Goal: Manage account settings

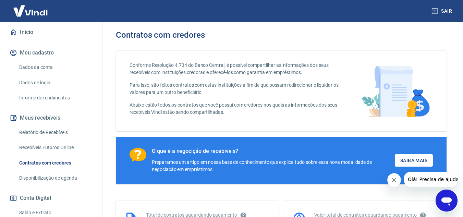
scroll to position [137, 0]
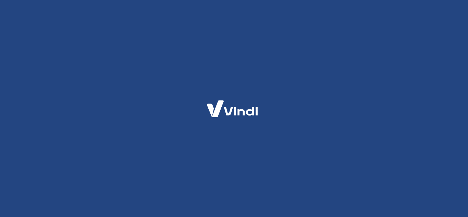
select select "SP"
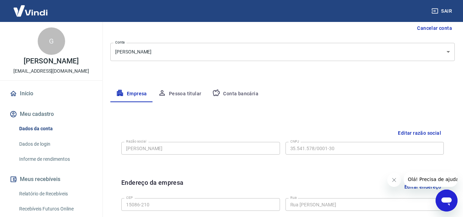
click at [229, 92] on button "Conta bancária" at bounding box center [235, 94] width 57 height 16
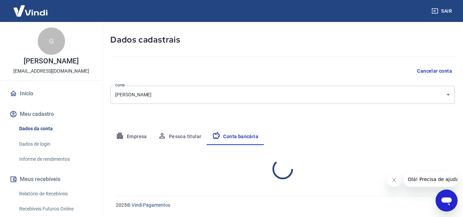
select select "1"
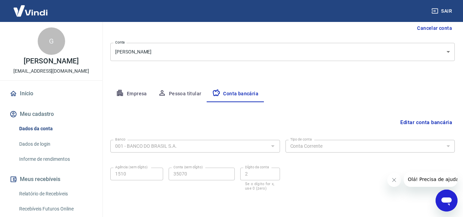
scroll to position [95, 0]
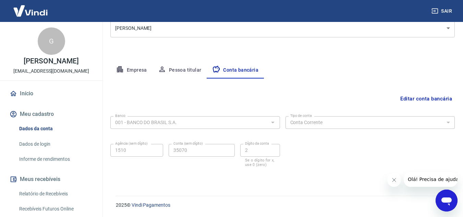
click at [177, 70] on button "Pessoa titular" at bounding box center [179, 70] width 54 height 16
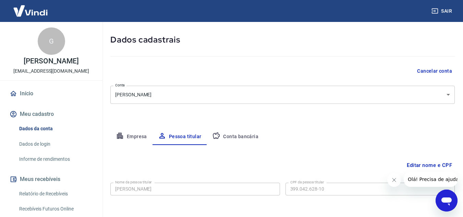
scroll to position [57, 0]
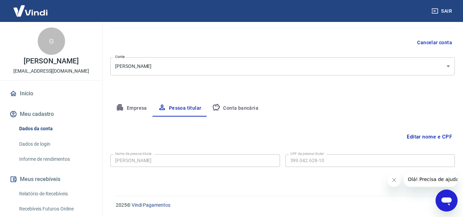
click at [139, 109] on button "Empresa" at bounding box center [131, 108] width 42 height 16
select select "SP"
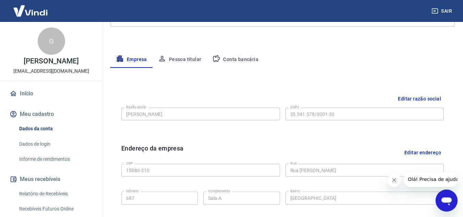
scroll to position [3, 0]
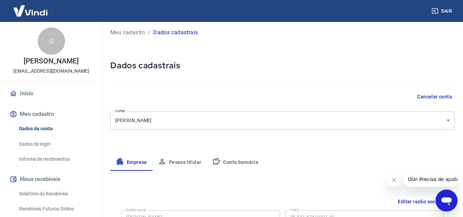
click at [65, 65] on p "[PERSON_NAME]" at bounding box center [51, 61] width 55 height 7
drag, startPoint x: 40, startPoint y: 66, endPoint x: 37, endPoint y: 56, distance: 11.1
click at [41, 65] on p "[PERSON_NAME]" at bounding box center [51, 61] width 55 height 7
click at [39, 15] on img at bounding box center [30, 10] width 45 height 21
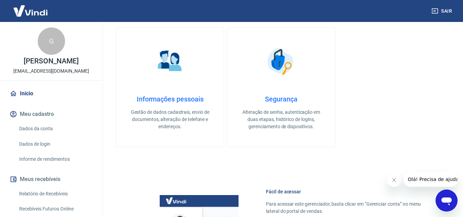
scroll to position [106, 0]
